Goal: Navigation & Orientation: Find specific page/section

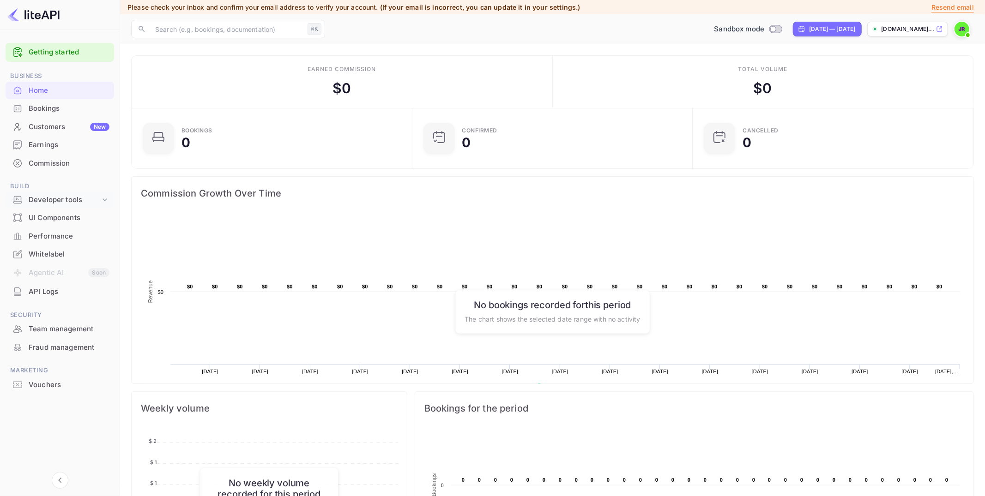
click at [96, 201] on div "Developer tools" at bounding box center [65, 200] width 72 height 11
click at [54, 227] on p "API Keys" at bounding box center [45, 230] width 27 height 10
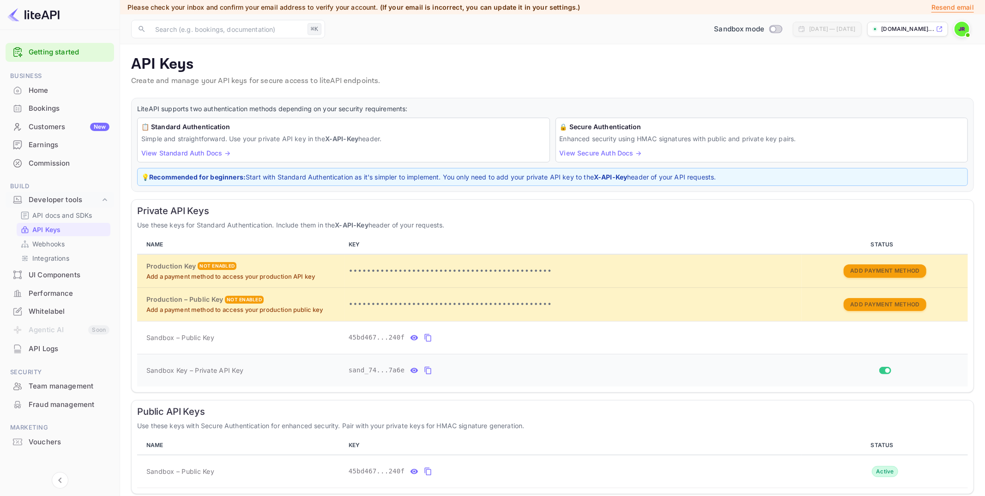
click at [427, 368] on icon "private api keys table" at bounding box center [428, 370] width 8 height 11
click at [55, 216] on p "API docs and SDKs" at bounding box center [62, 216] width 60 height 10
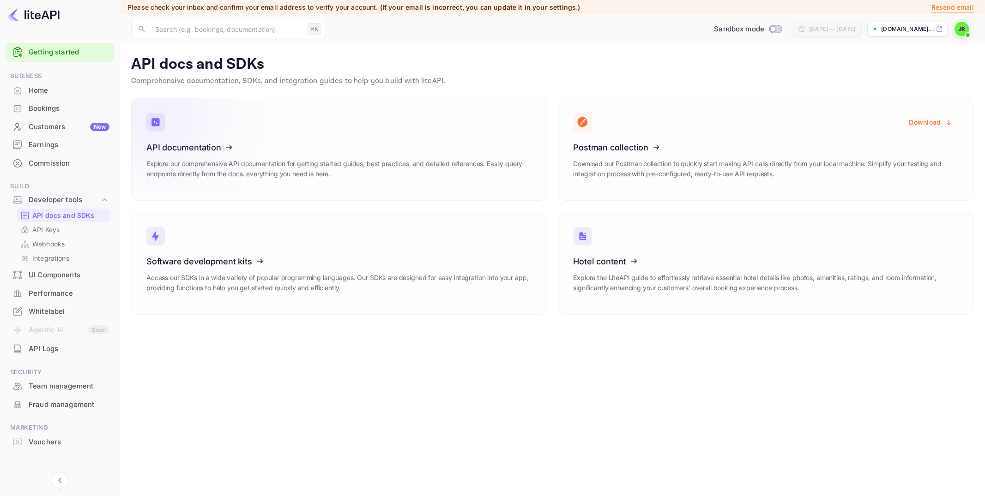
click at [199, 128] on icon at bounding box center [204, 145] width 144 height 95
